Goal: Find specific page/section: Find specific page/section

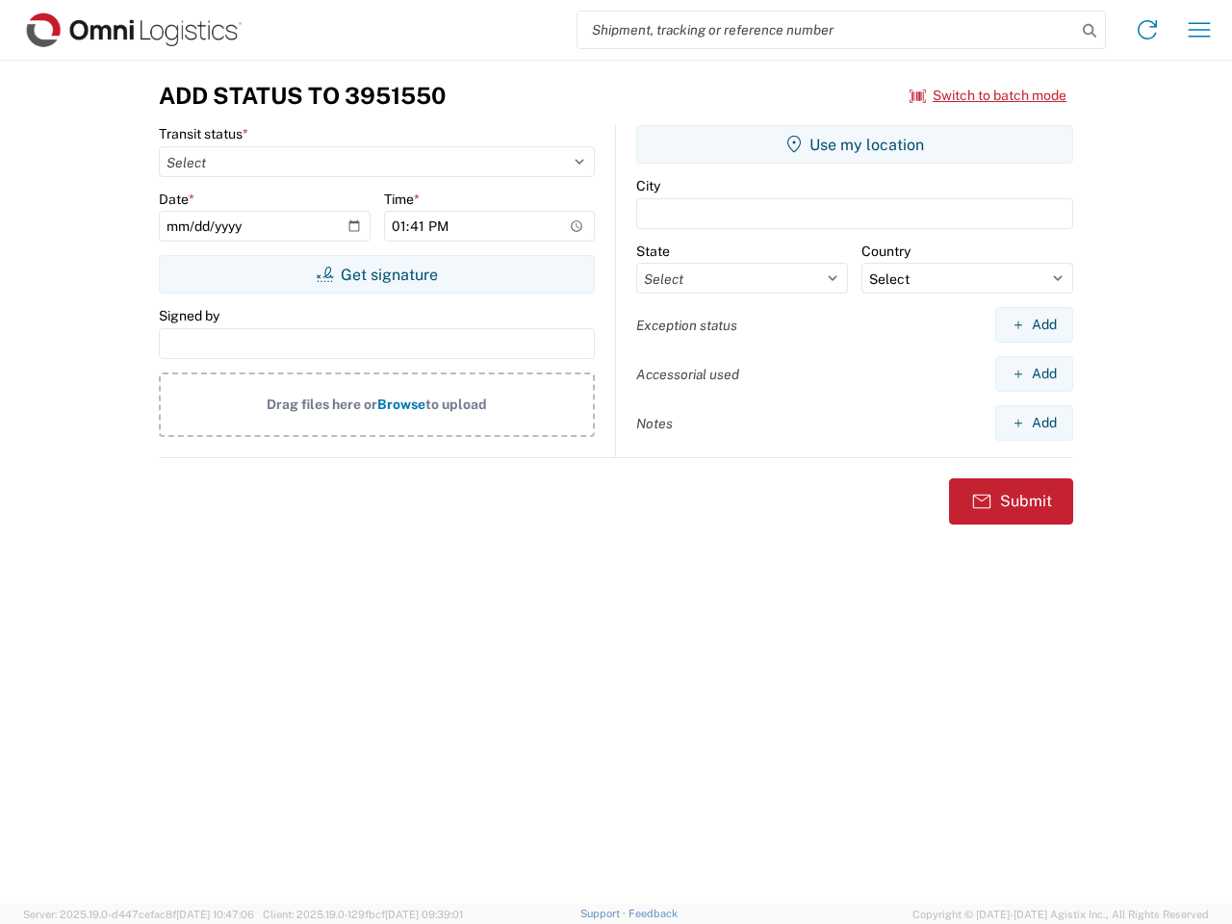
click at [826, 30] on input "search" at bounding box center [826, 30] width 498 height 37
click at [1089, 31] on icon at bounding box center [1089, 30] width 27 height 27
click at [1147, 30] on icon at bounding box center [1146, 29] width 31 height 31
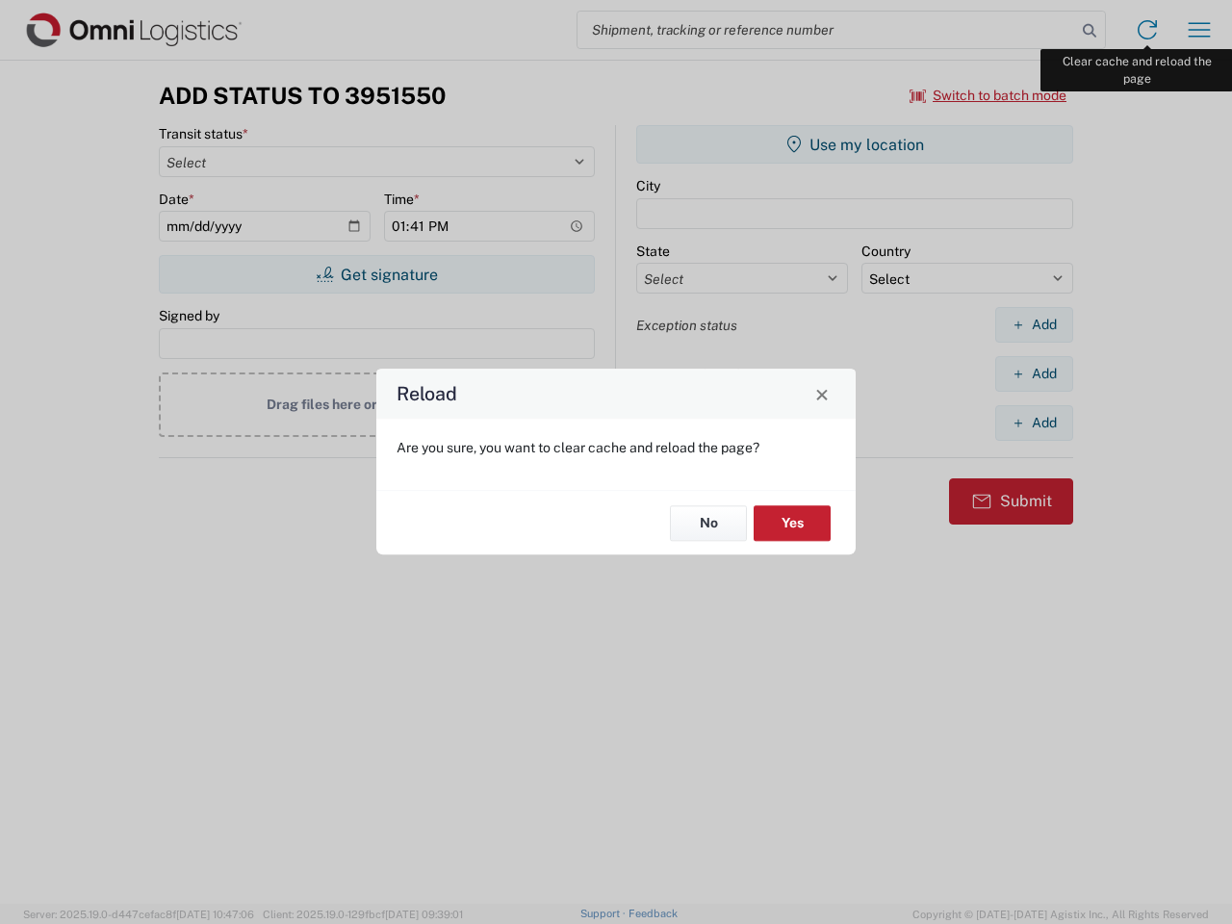
click at [1199, 30] on div "Reload Are you sure, you want to clear cache and reload the page? No Yes" at bounding box center [616, 462] width 1232 height 924
click at [988, 95] on div "Reload Are you sure, you want to clear cache and reload the page? No Yes" at bounding box center [616, 462] width 1232 height 924
click at [376, 274] on div "Reload Are you sure, you want to clear cache and reload the page? No Yes" at bounding box center [616, 462] width 1232 height 924
click at [854, 144] on div "Reload Are you sure, you want to clear cache and reload the page? No Yes" at bounding box center [616, 462] width 1232 height 924
click at [1033, 324] on div "Reload Are you sure, you want to clear cache and reload the page? No Yes" at bounding box center [616, 462] width 1232 height 924
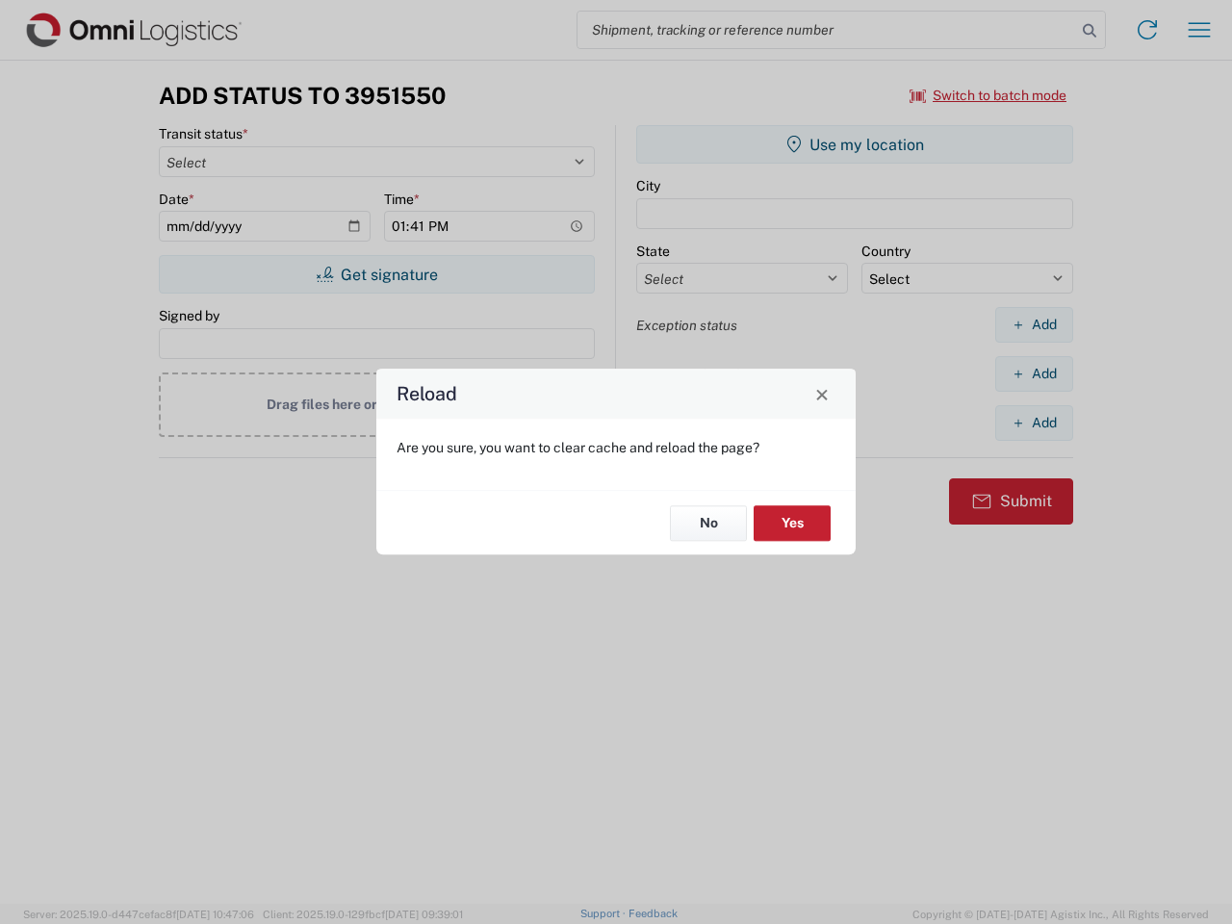
click at [1033, 373] on div "Reload Are you sure, you want to clear cache and reload the page? No Yes" at bounding box center [616, 462] width 1232 height 924
click at [1033, 422] on div "Reload Are you sure, you want to clear cache and reload the page? No Yes" at bounding box center [616, 462] width 1232 height 924
